Goal: Information Seeking & Learning: Learn about a topic

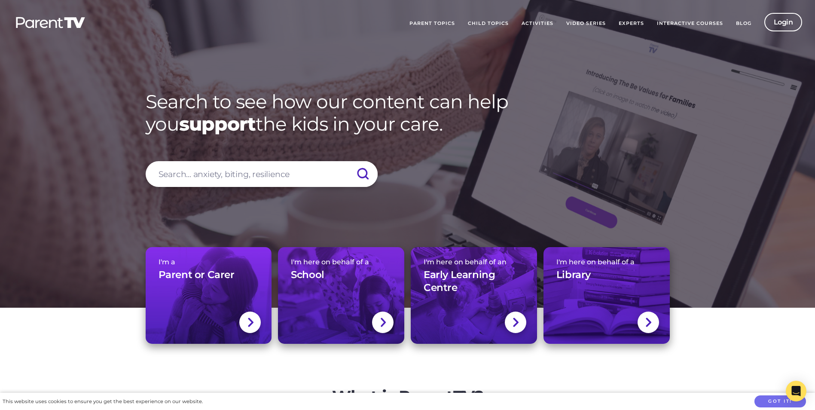
click at [32, 22] on img at bounding box center [50, 22] width 71 height 12
click at [636, 25] on link "Experts" at bounding box center [631, 23] width 38 height 21
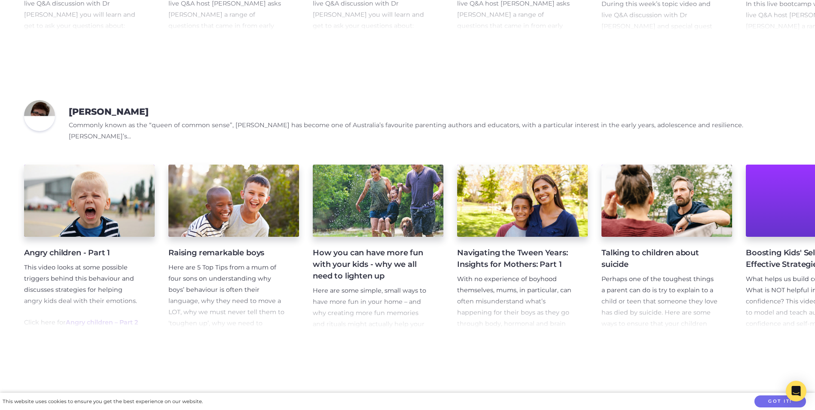
scroll to position [1246, 0]
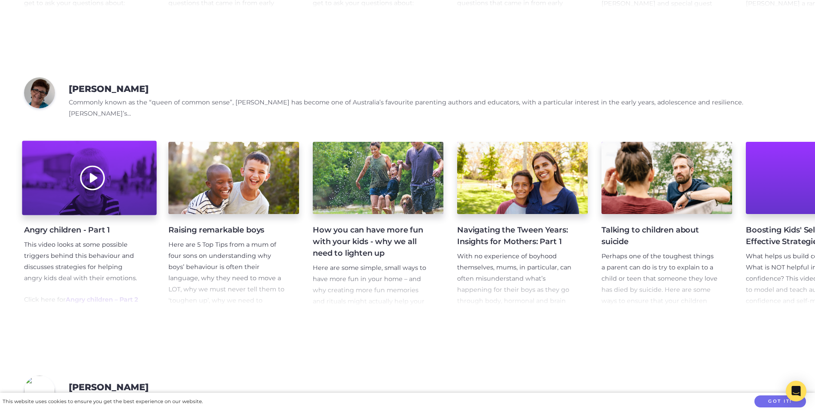
click at [122, 189] on div at bounding box center [89, 178] width 134 height 74
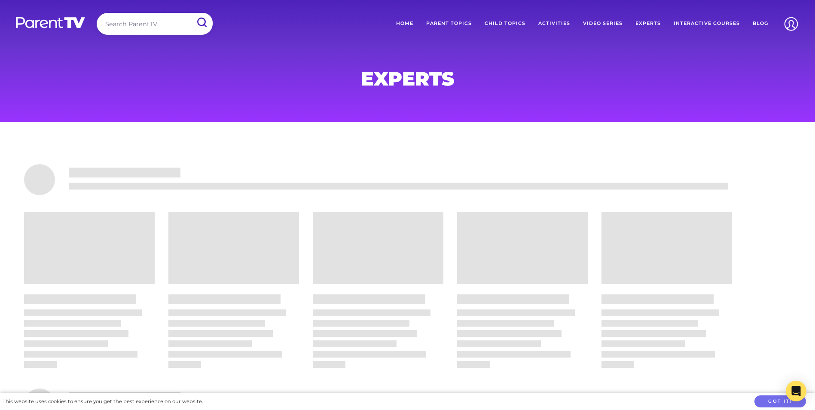
click at [457, 19] on link "Parent Topics" at bounding box center [449, 23] width 58 height 21
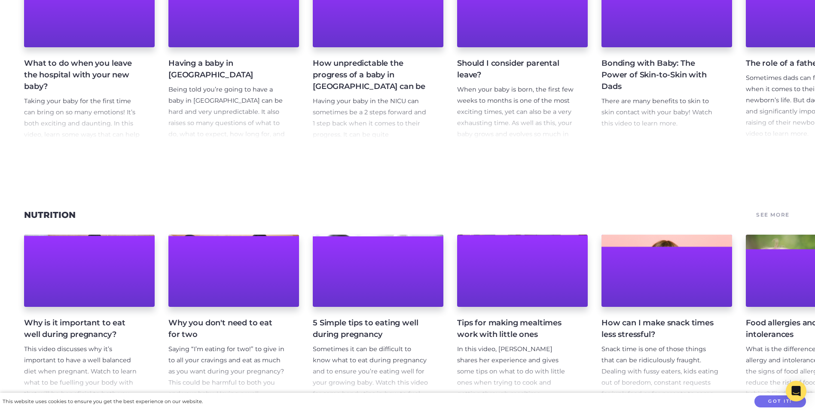
scroll to position [3266, 0]
